Goal: Information Seeking & Learning: Learn about a topic

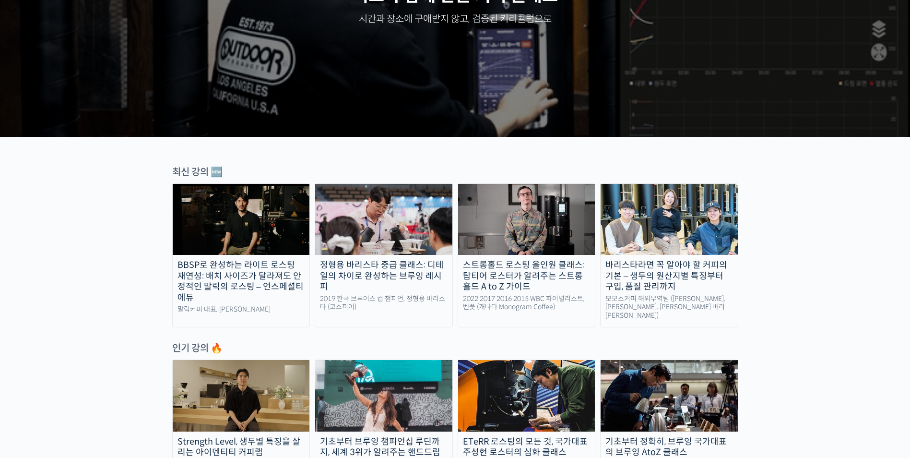
scroll to position [192, 0]
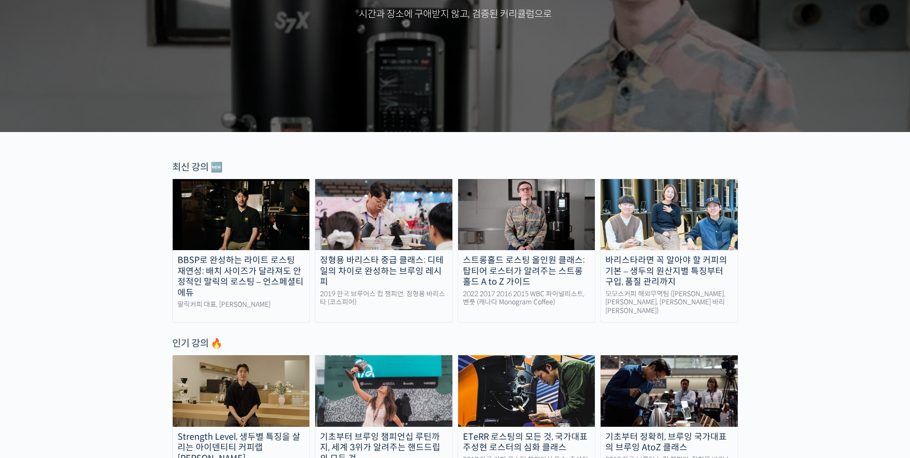
click at [546, 224] on img at bounding box center [526, 214] width 137 height 71
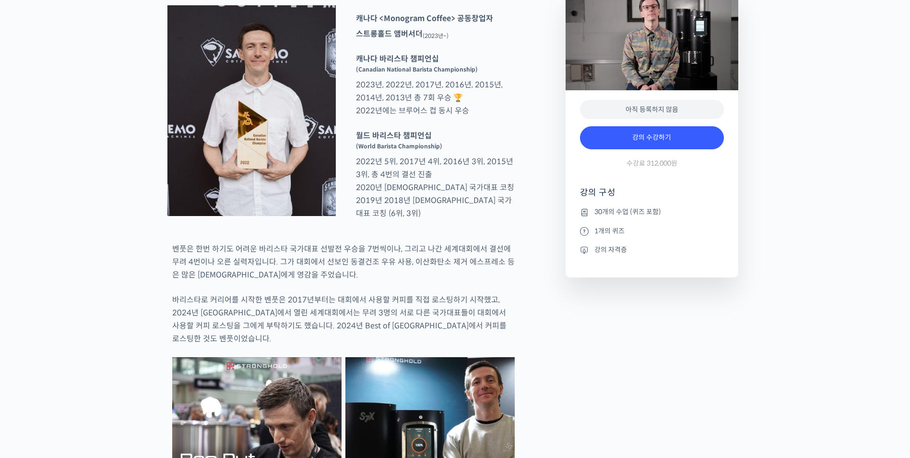
scroll to position [432, 0]
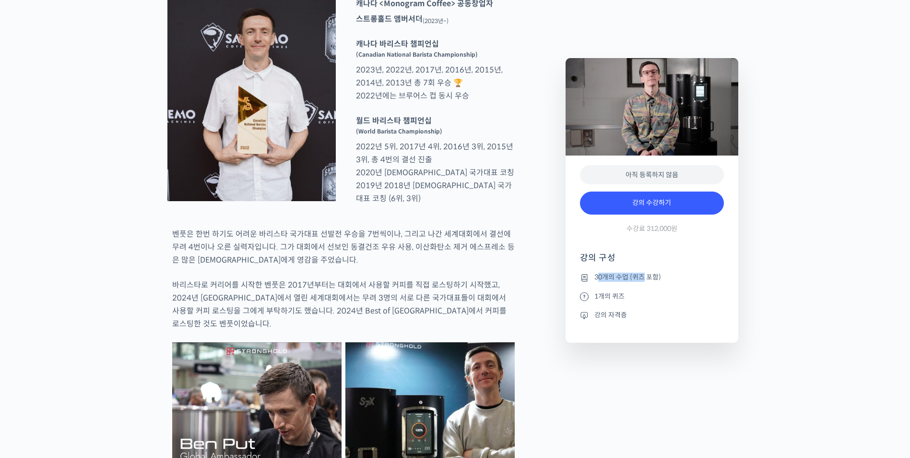
drag, startPoint x: 632, startPoint y: 280, endPoint x: 645, endPoint y: 281, distance: 13.0
click at [644, 281] on li "30개의 수업 (퀴즈 포함)" at bounding box center [652, 278] width 144 height 12
drag, startPoint x: 645, startPoint y: 281, endPoint x: 617, endPoint y: 302, distance: 35.4
click at [614, 302] on li "1개의 퀴즈" at bounding box center [652, 296] width 144 height 12
drag, startPoint x: 584, startPoint y: 300, endPoint x: 564, endPoint y: 297, distance: 19.9
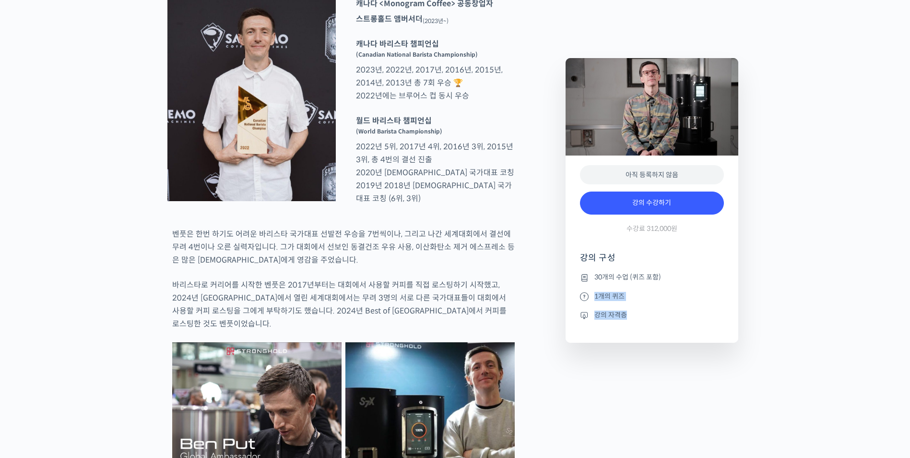
drag, startPoint x: 564, startPoint y: 297, endPoint x: 588, endPoint y: 326, distance: 36.8
click at [588, 326] on ul "30개의 수업 (퀴즈 포함) 1개의 퀴즈 강의 자격증" at bounding box center [652, 307] width 144 height 71
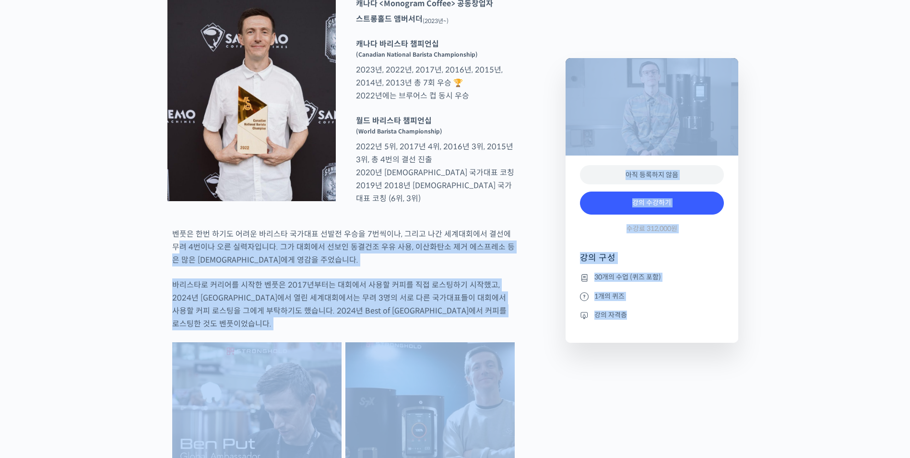
drag, startPoint x: 636, startPoint y: 326, endPoint x: 555, endPoint y: 256, distance: 107.1
drag, startPoint x: 555, startPoint y: 256, endPoint x: 551, endPoint y: 357, distance: 100.8
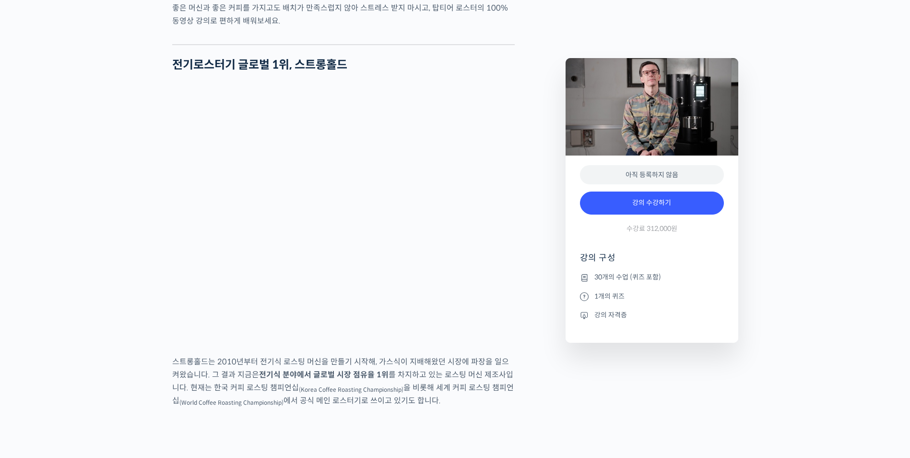
scroll to position [1296, 0]
